Goal: Share content

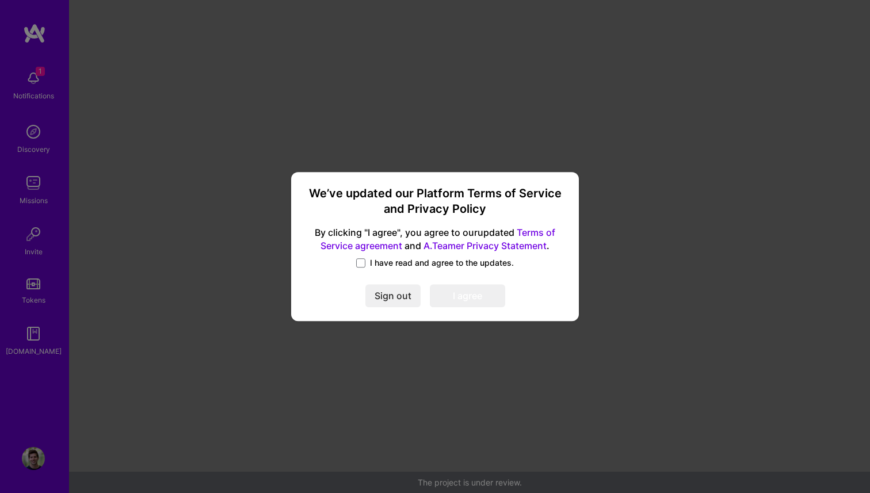
click at [366, 266] on label "I have read and agree to the updates." at bounding box center [435, 263] width 158 height 12
click at [0, 0] on input "I have read and agree to the updates." at bounding box center [0, 0] width 0 height 0
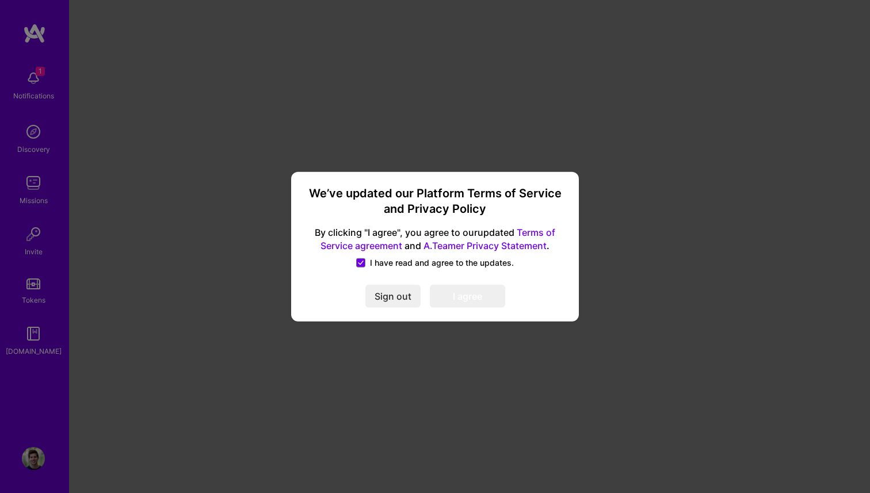
click at [448, 289] on button "I agree" at bounding box center [467, 296] width 75 height 23
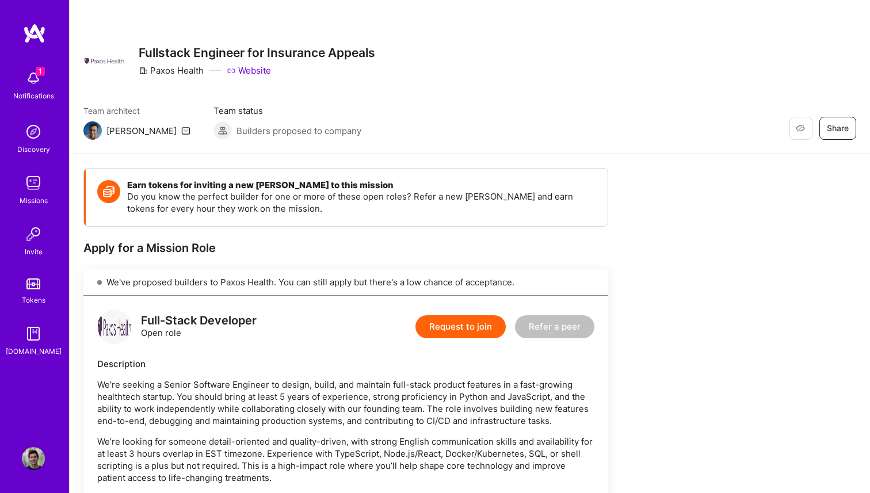
click at [832, 127] on span "Share" at bounding box center [837, 128] width 22 height 12
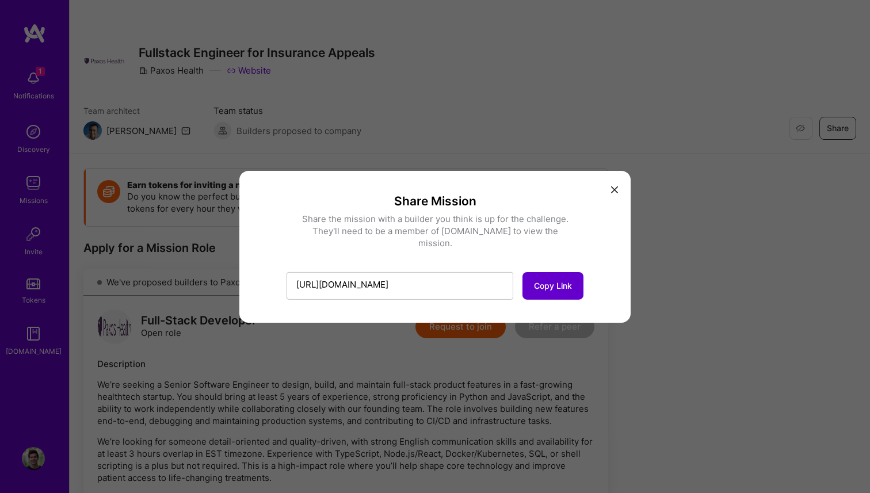
click at [566, 272] on button "Copy Link" at bounding box center [552, 286] width 61 height 28
